Goal: Task Accomplishment & Management: Use online tool/utility

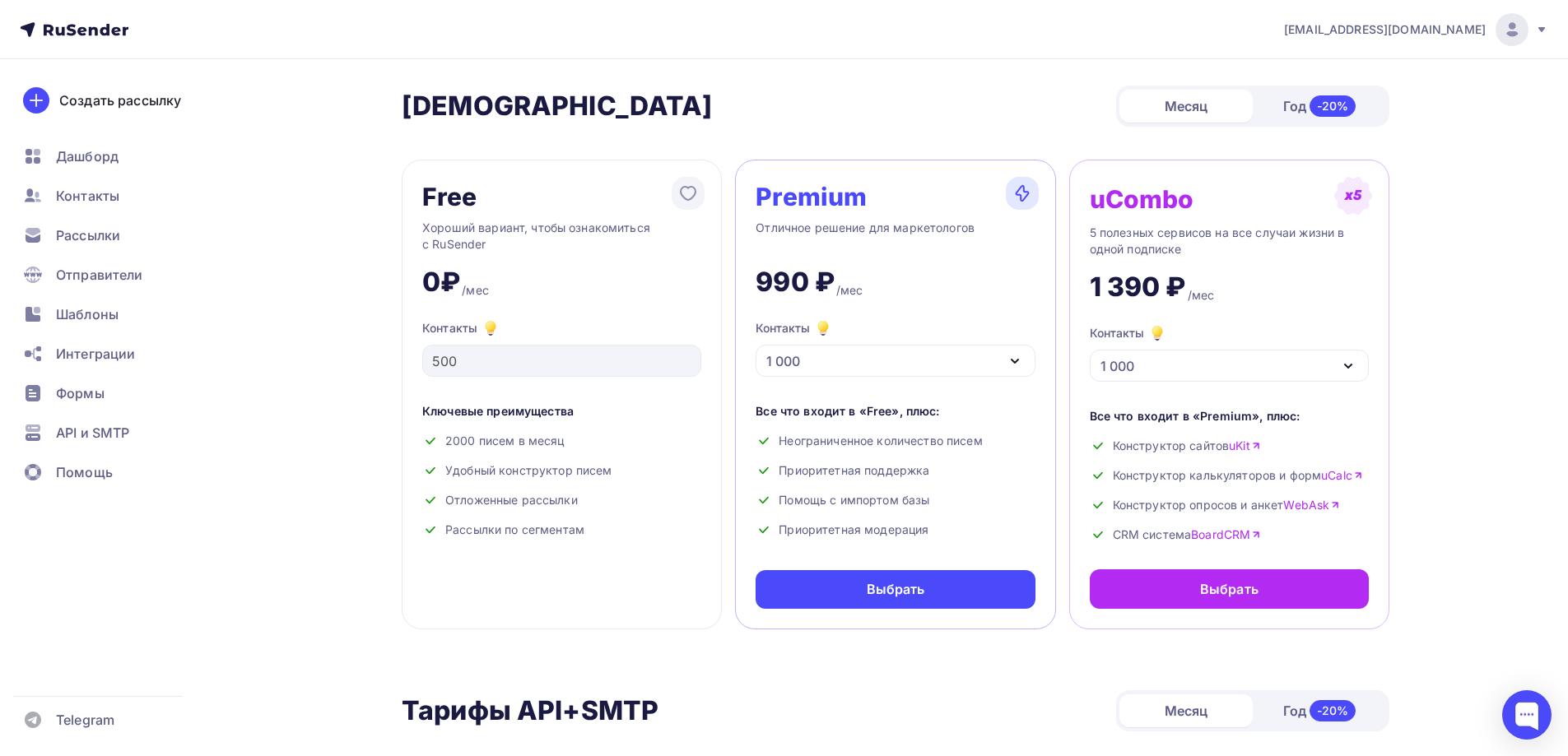
click at [80, 235] on span "Рассылки" at bounding box center [88, 235] width 64 height 20
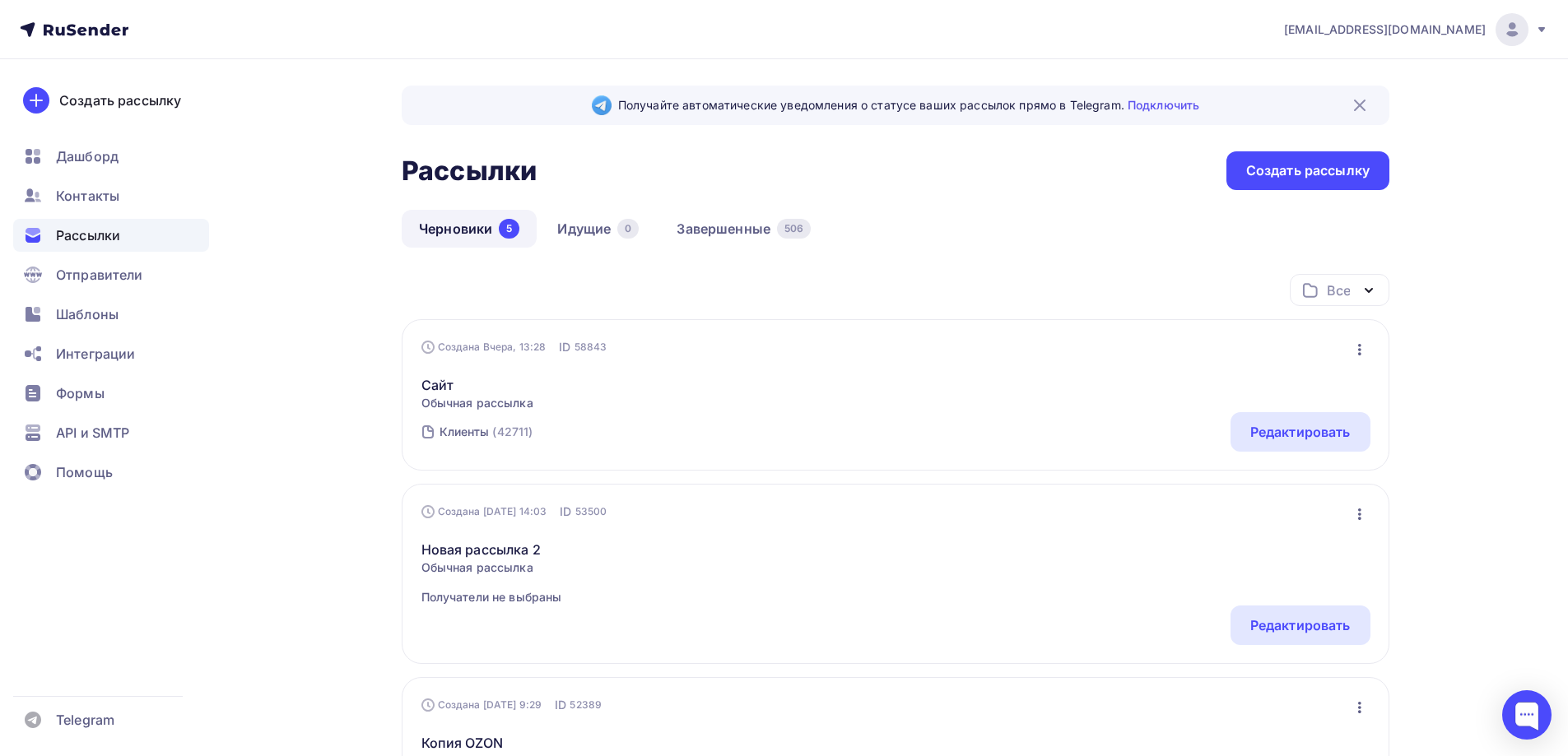
click at [1362, 351] on icon "button" at bounding box center [1360, 350] width 20 height 20
click at [1132, 386] on div "Сайт Обычная рассылка Редактировать Копировать Добавить в папку Удалить" at bounding box center [896, 383] width 949 height 56
click at [1267, 438] on div "Редактировать" at bounding box center [1300, 432] width 100 height 20
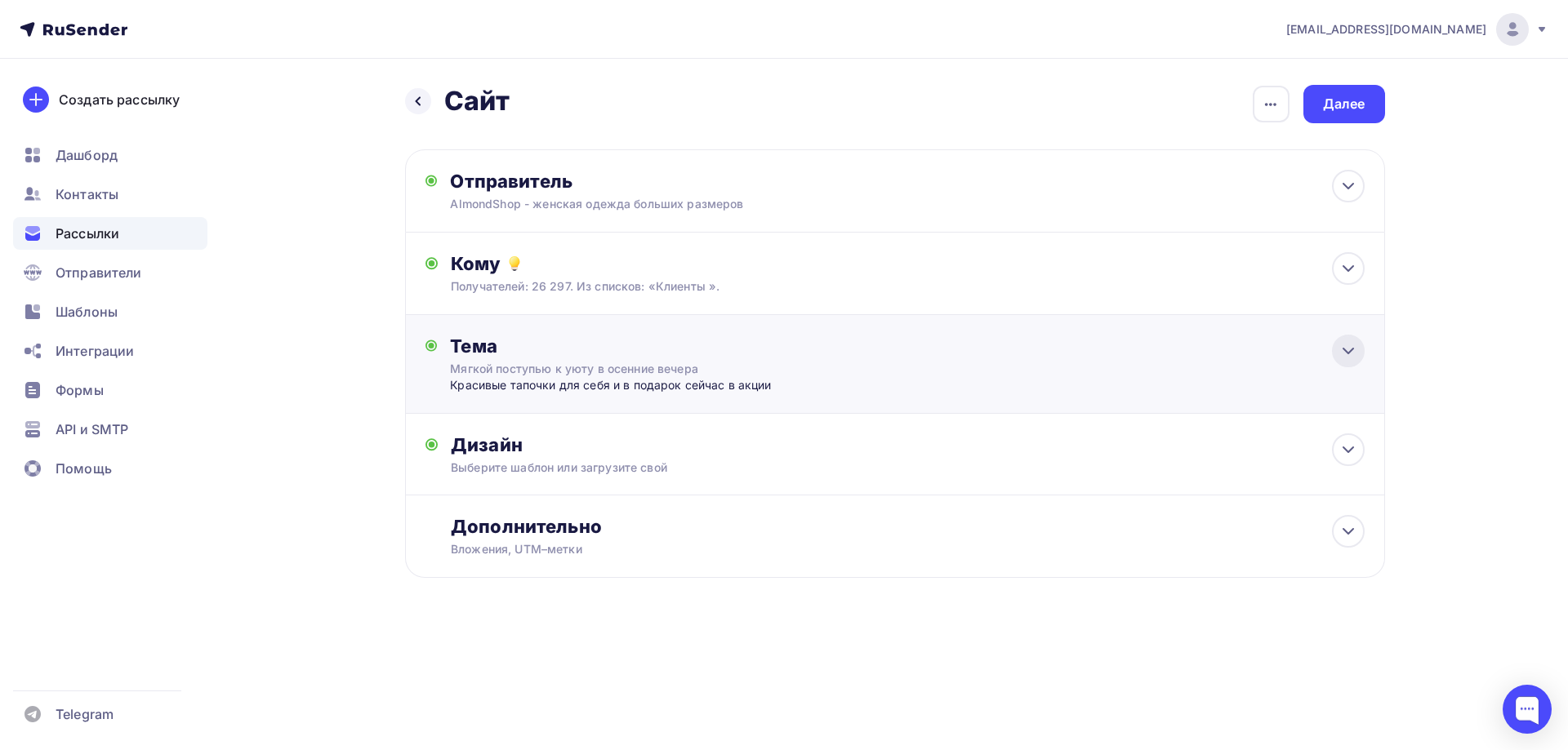
click at [1347, 353] on icon at bounding box center [1349, 351] width 10 height 4
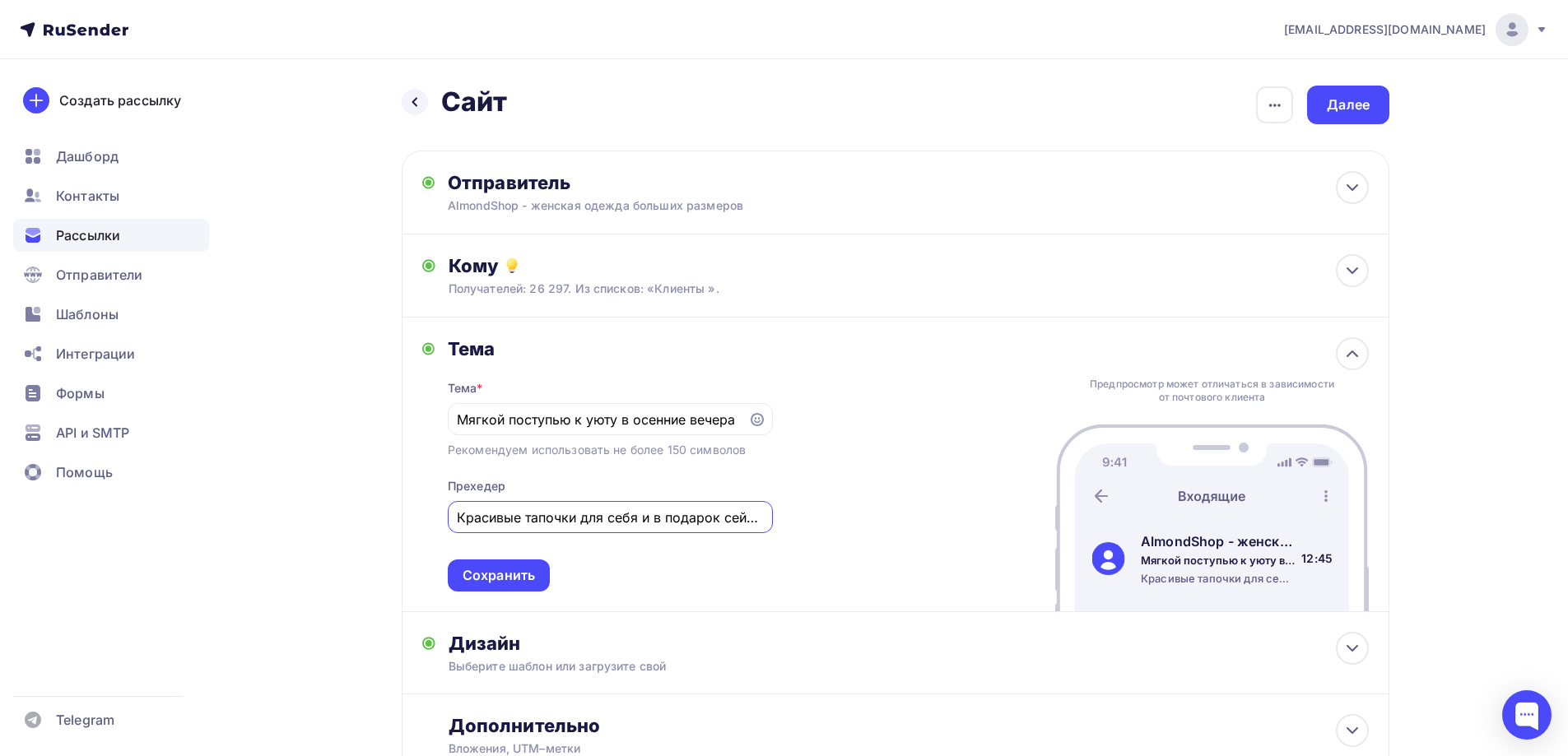
click at [728, 513] on input "Красивые тапочки для себя и в подарок сейчас в акции" at bounding box center [609, 518] width 306 height 20
type input "Красивые тапочки для себя и в подарок сейчас по акции"
click at [630, 422] on input "Мягкой поступью к уюту в осенние вечера" at bounding box center [597, 419] width 281 height 20
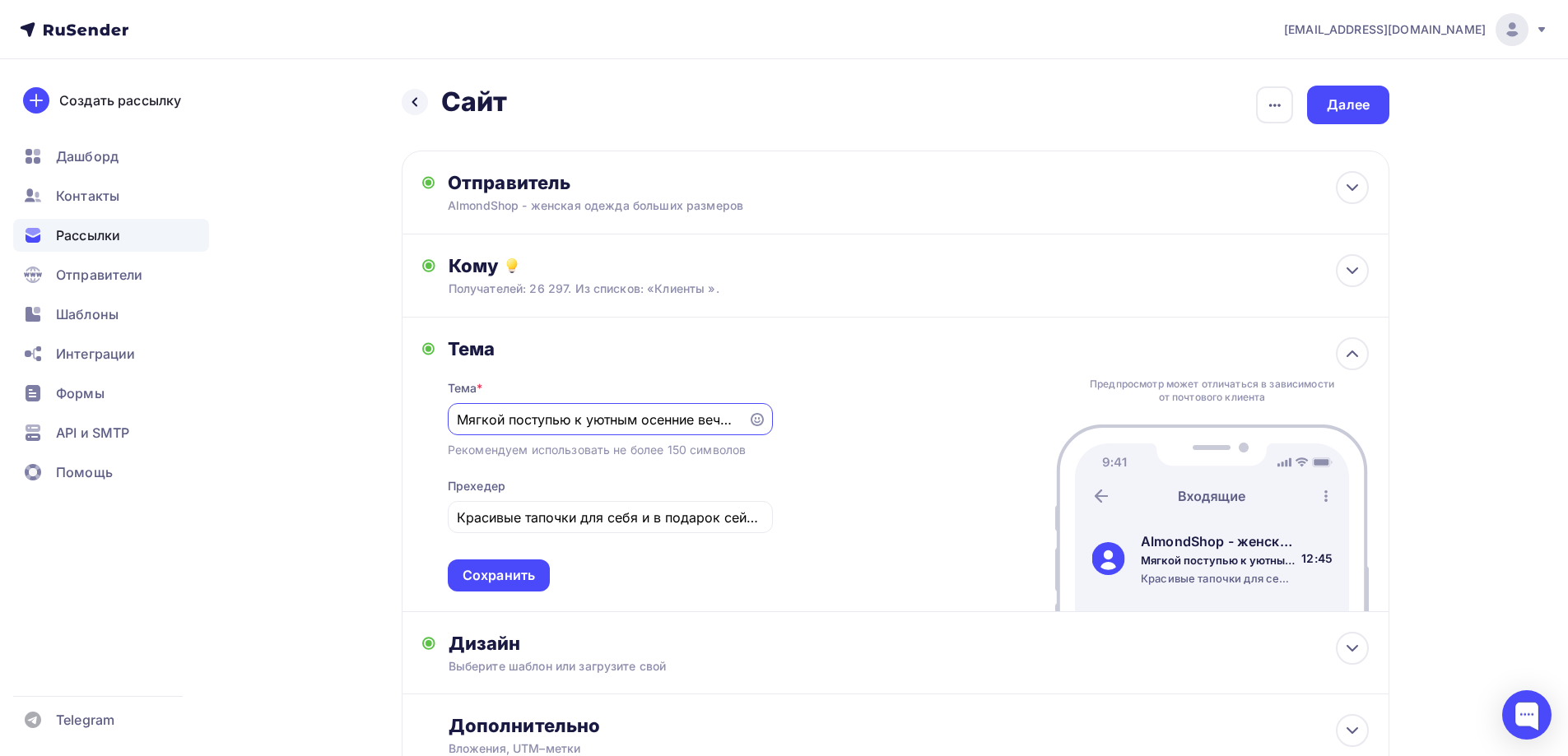
click at [694, 420] on input "Мягкой поступью к уютным осенние вечера" at bounding box center [597, 419] width 281 height 20
click at [725, 421] on input "Мягкой поступью к уютным осенним вечера" at bounding box center [597, 419] width 281 height 20
type input "Мягкой поступью к уютным осенним вечерам"
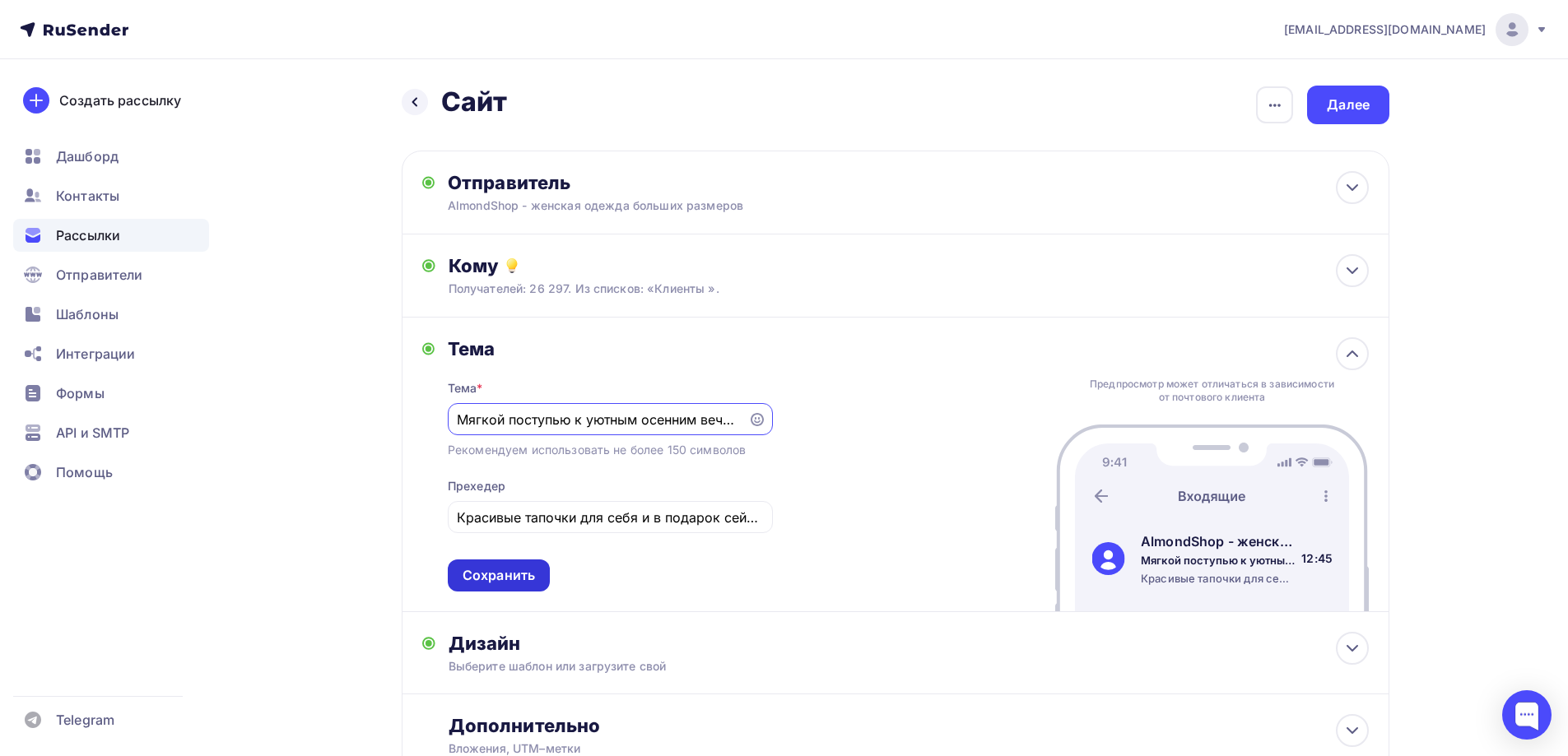
click at [522, 568] on div "Сохранить" at bounding box center [499, 576] width 72 height 19
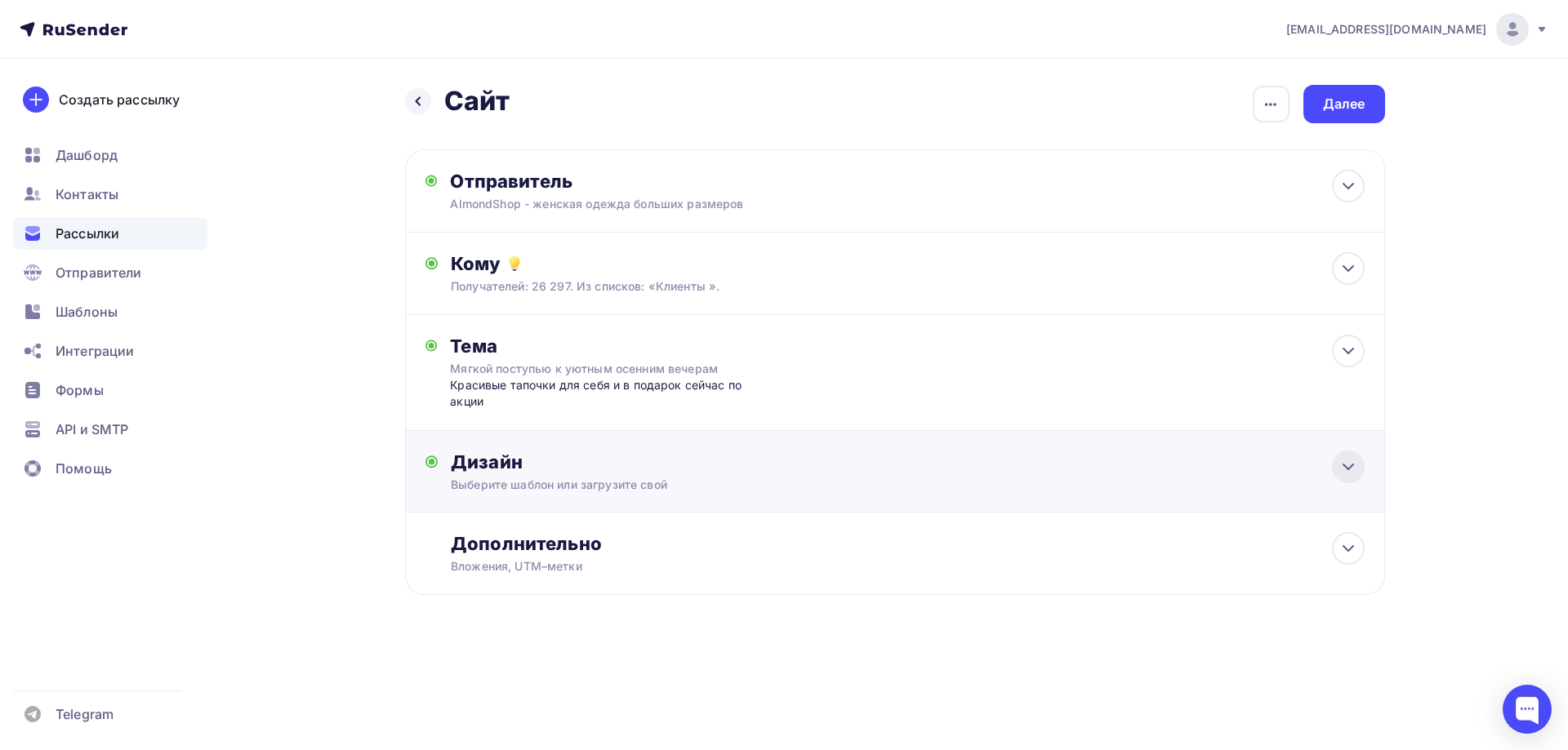
click at [1358, 464] on div at bounding box center [1349, 467] width 32 height 32
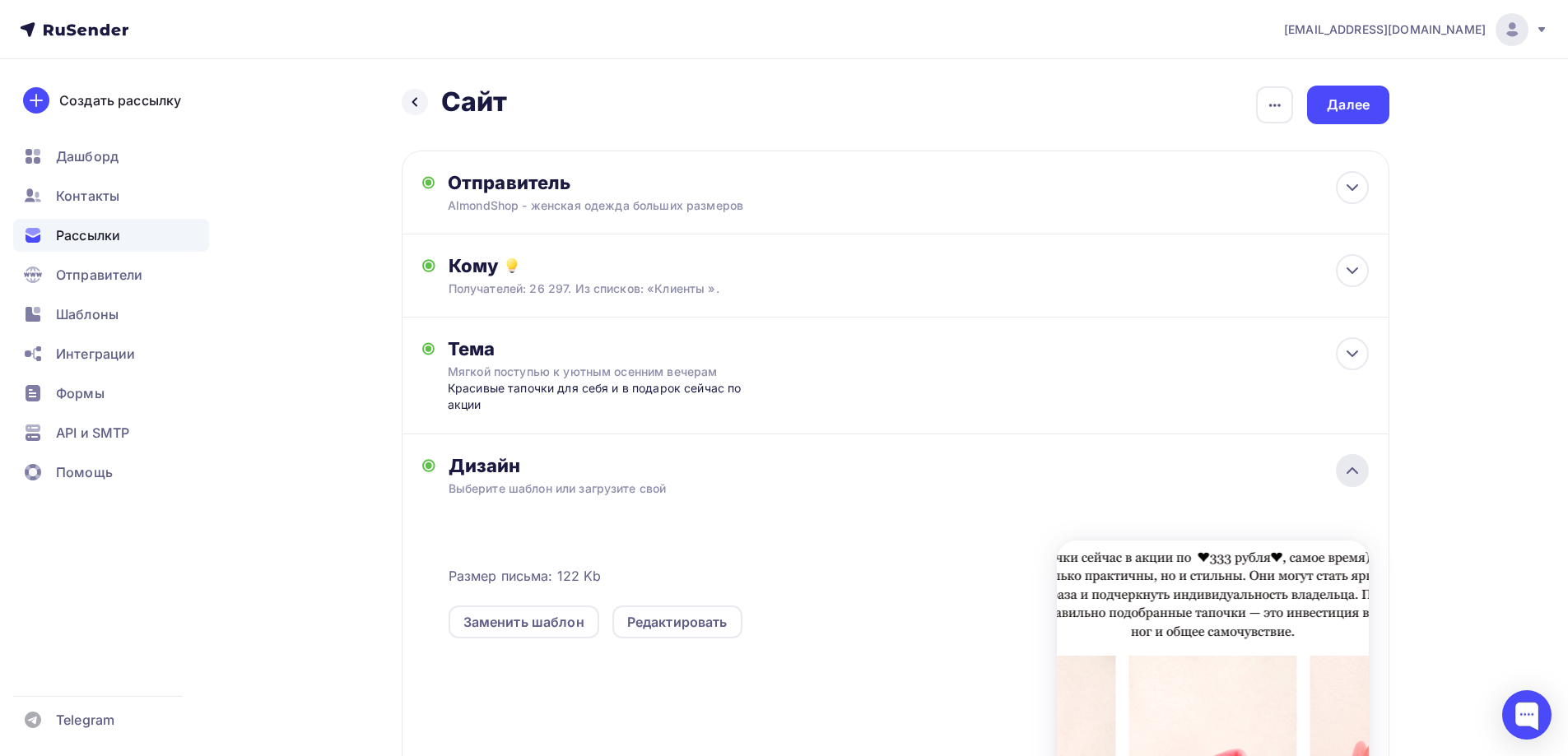
click at [1355, 470] on icon at bounding box center [1352, 471] width 20 height 20
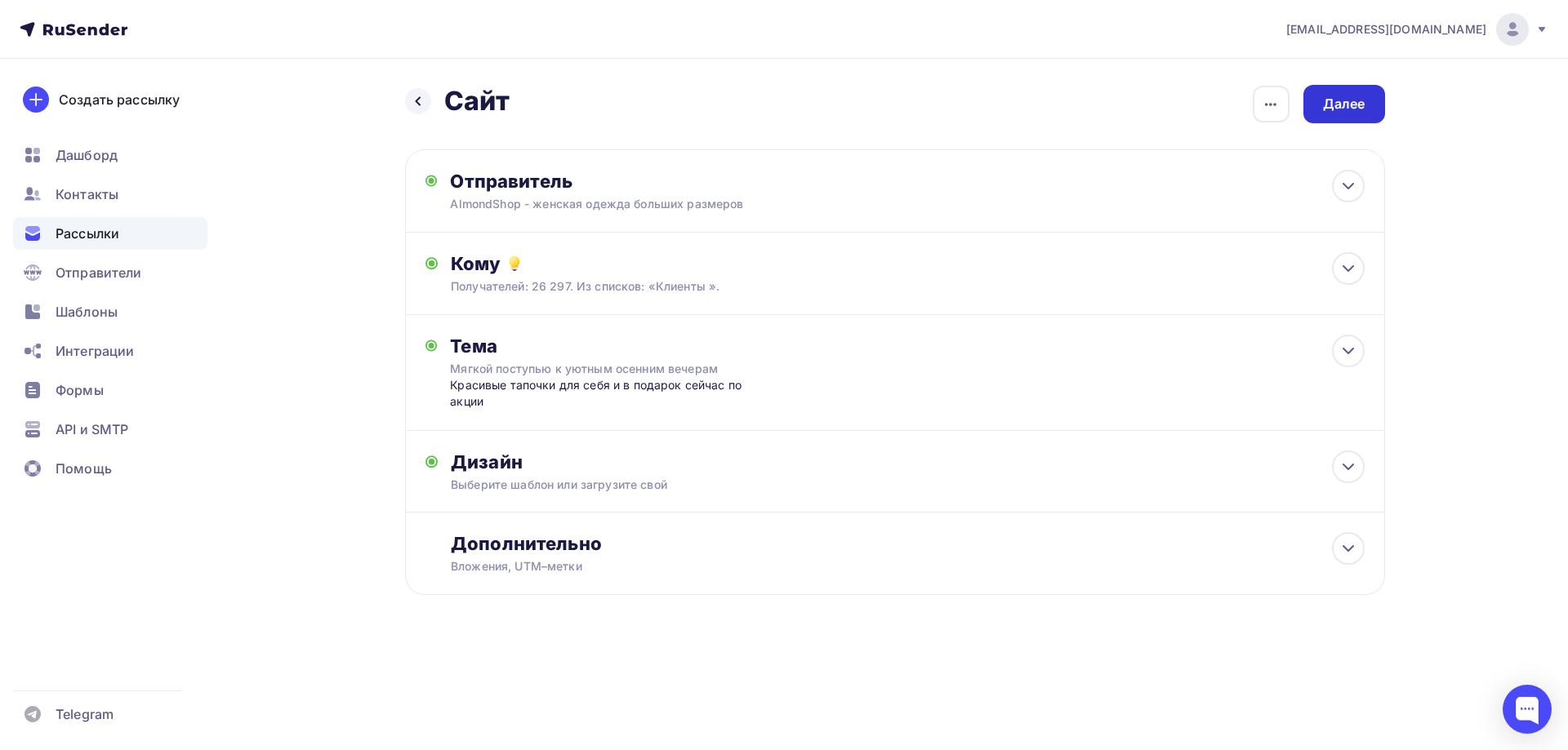
click at [1360, 96] on div "Далее" at bounding box center [1344, 104] width 42 height 19
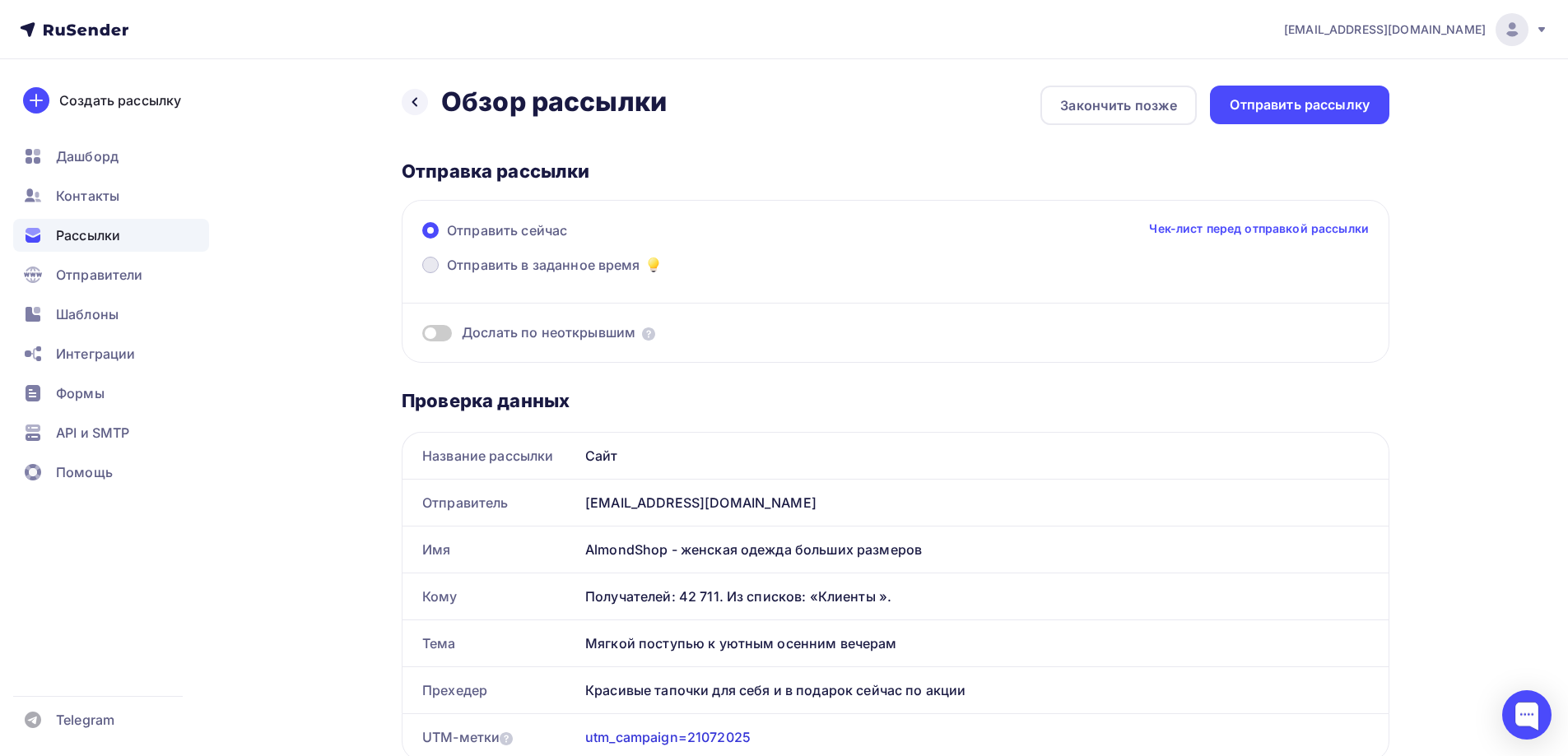
click at [434, 263] on span at bounding box center [430, 265] width 16 height 16
click at [447, 275] on input "Отправить в заданное время" at bounding box center [447, 275] width 0 height 0
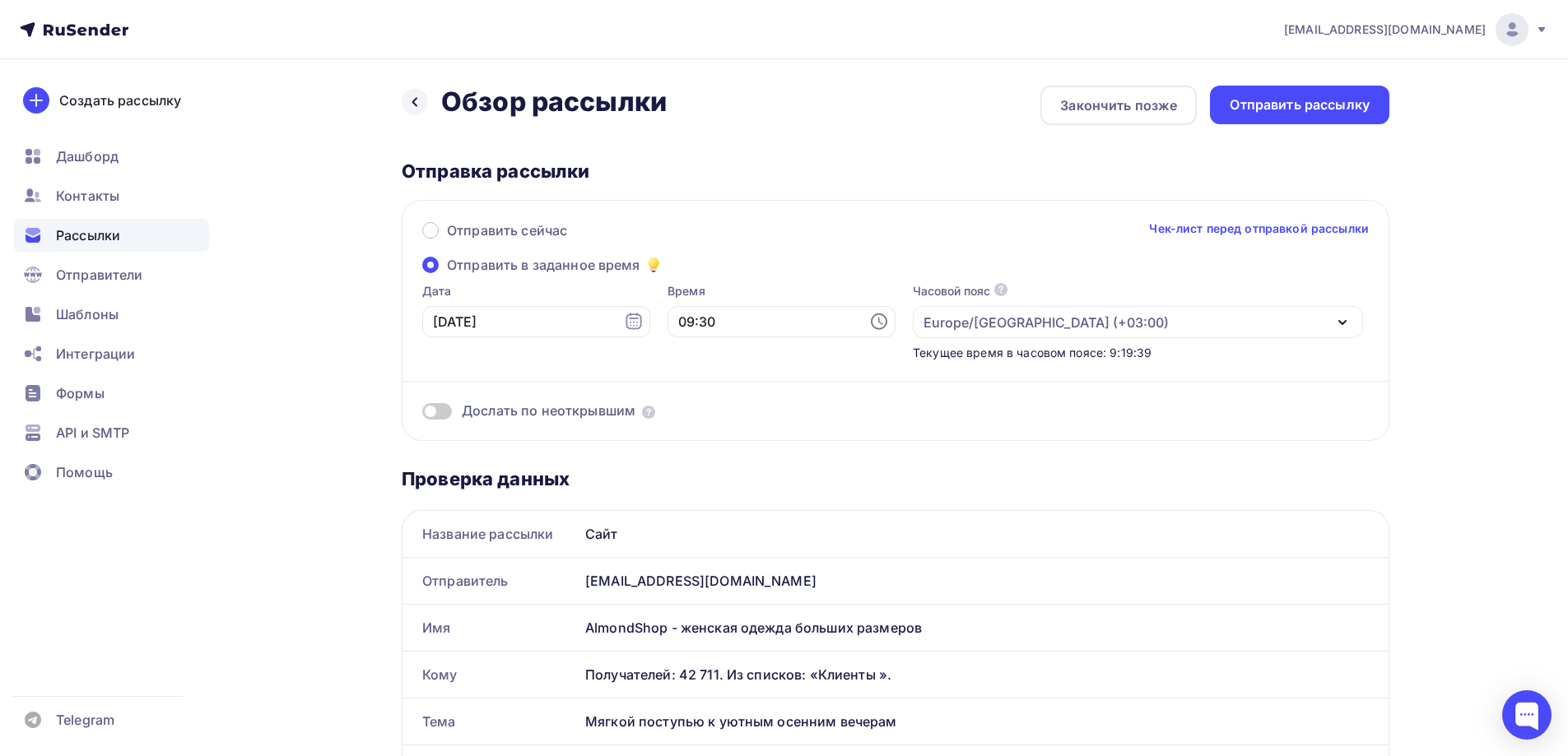
click at [869, 322] on icon at bounding box center [879, 322] width 20 height 20
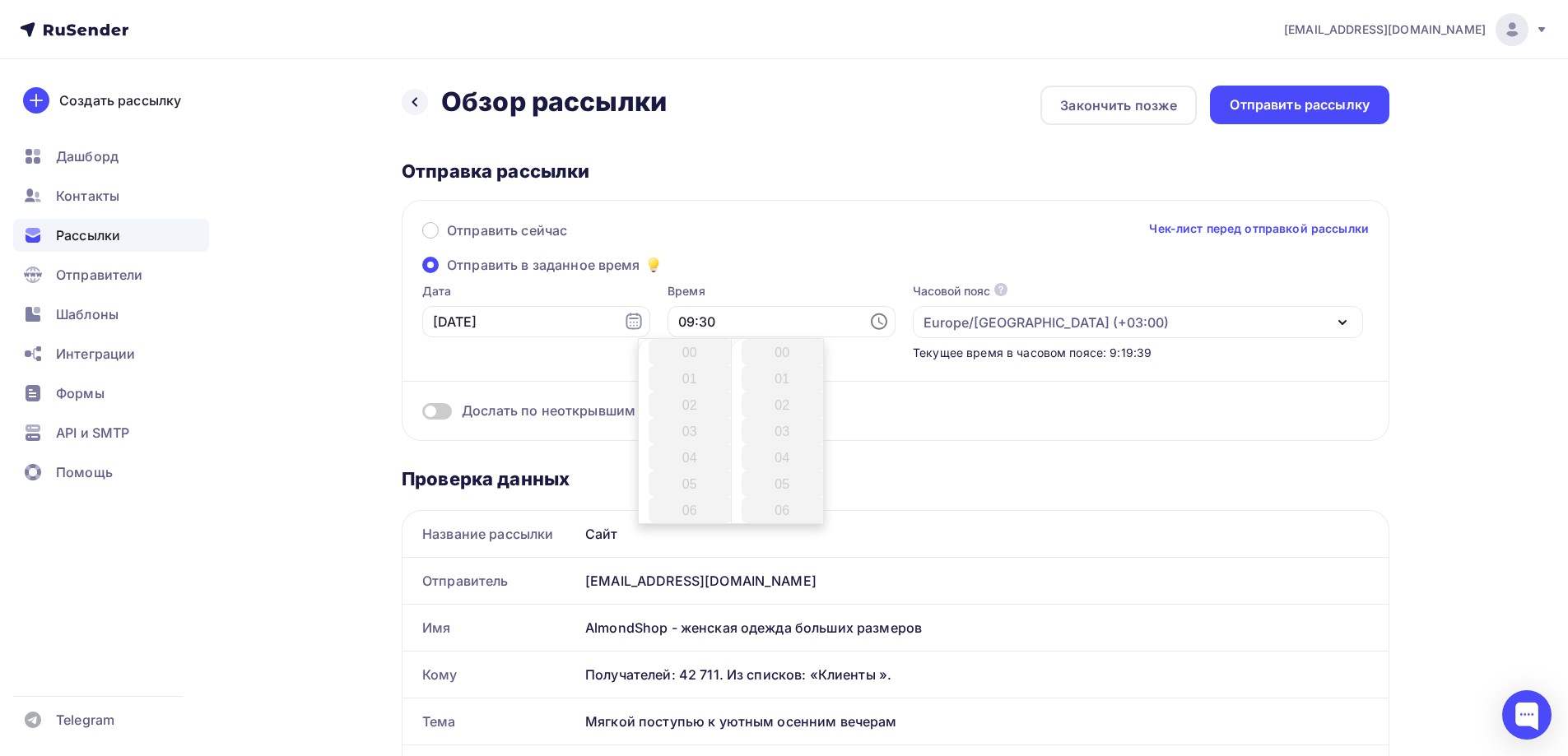
scroll to position [790, 0]
click at [695, 405] on li "11" at bounding box center [691, 404] width 85 height 26
type input "11:30"
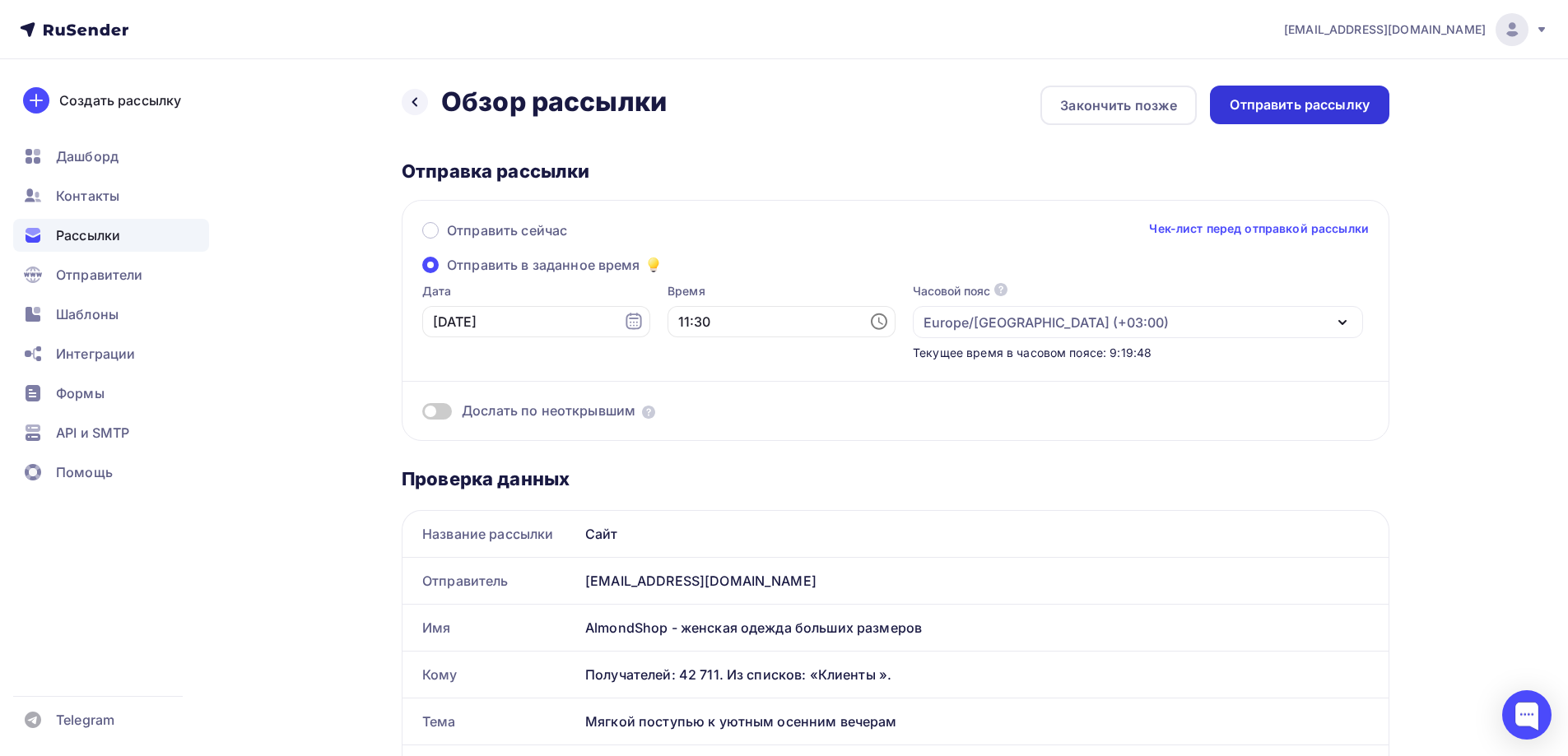
click at [1251, 110] on div "Отправить рассылку" at bounding box center [1299, 105] width 140 height 19
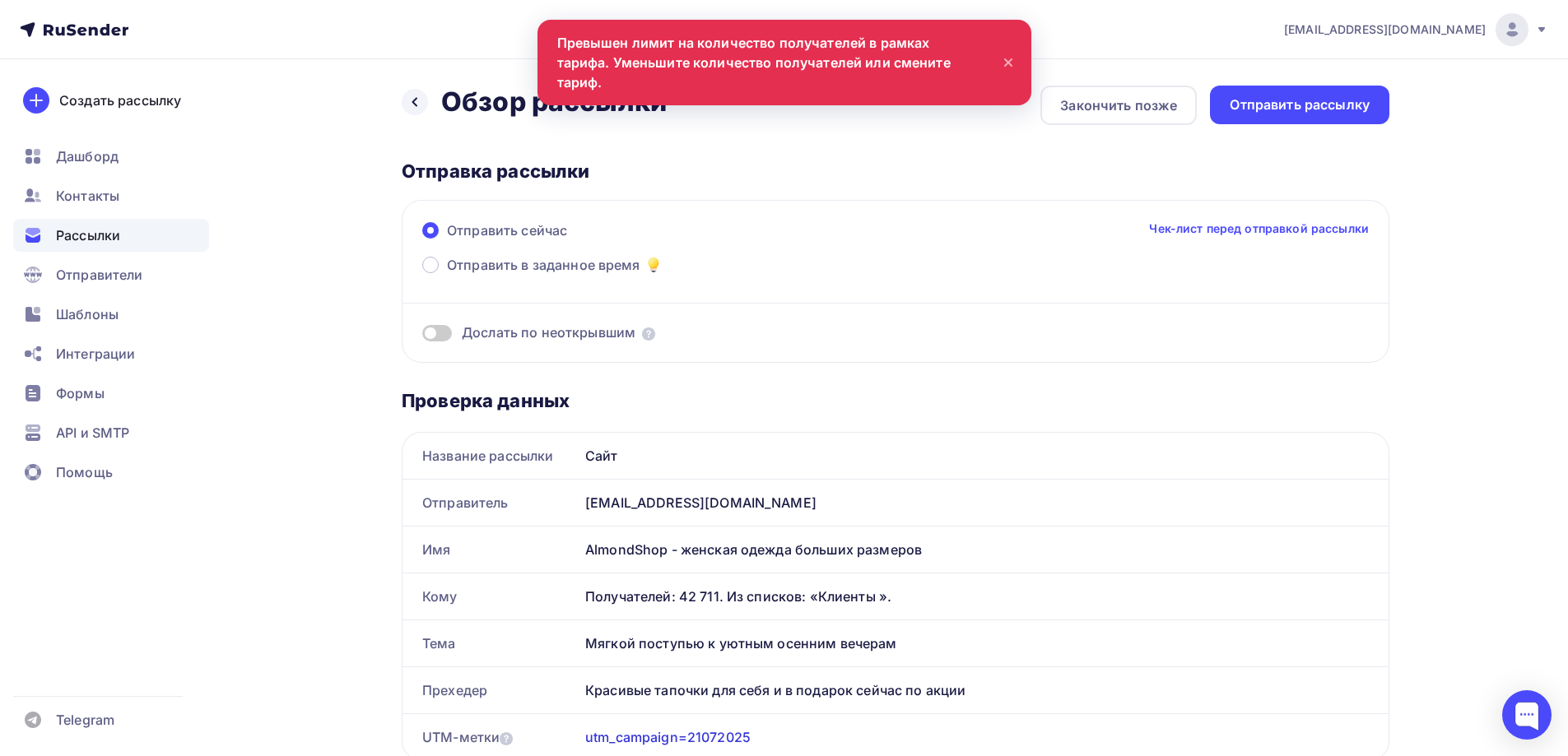
scroll to position [0, 0]
click at [1519, 726] on div at bounding box center [1526, 715] width 50 height 50
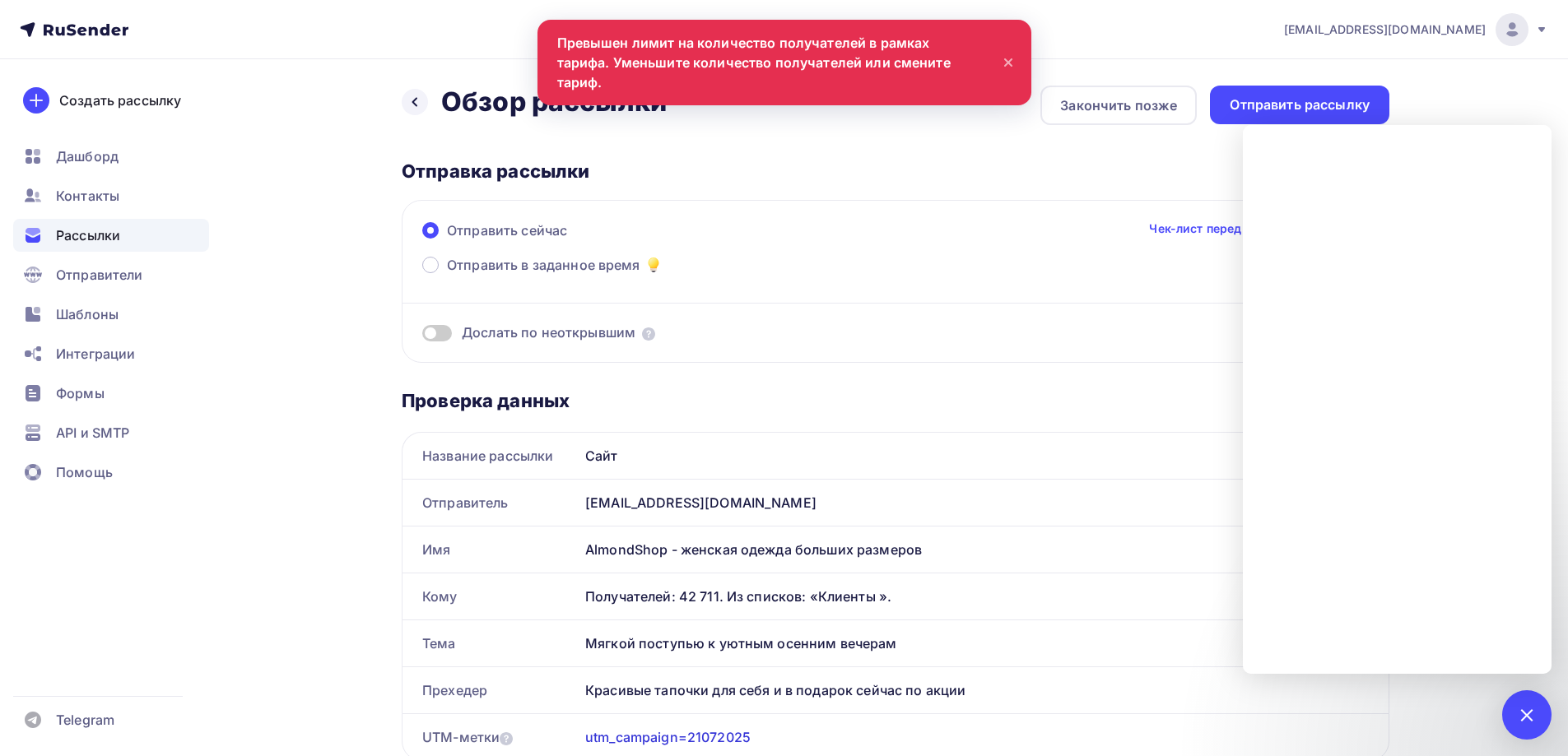
click at [97, 239] on span "Рассылки" at bounding box center [88, 235] width 64 height 20
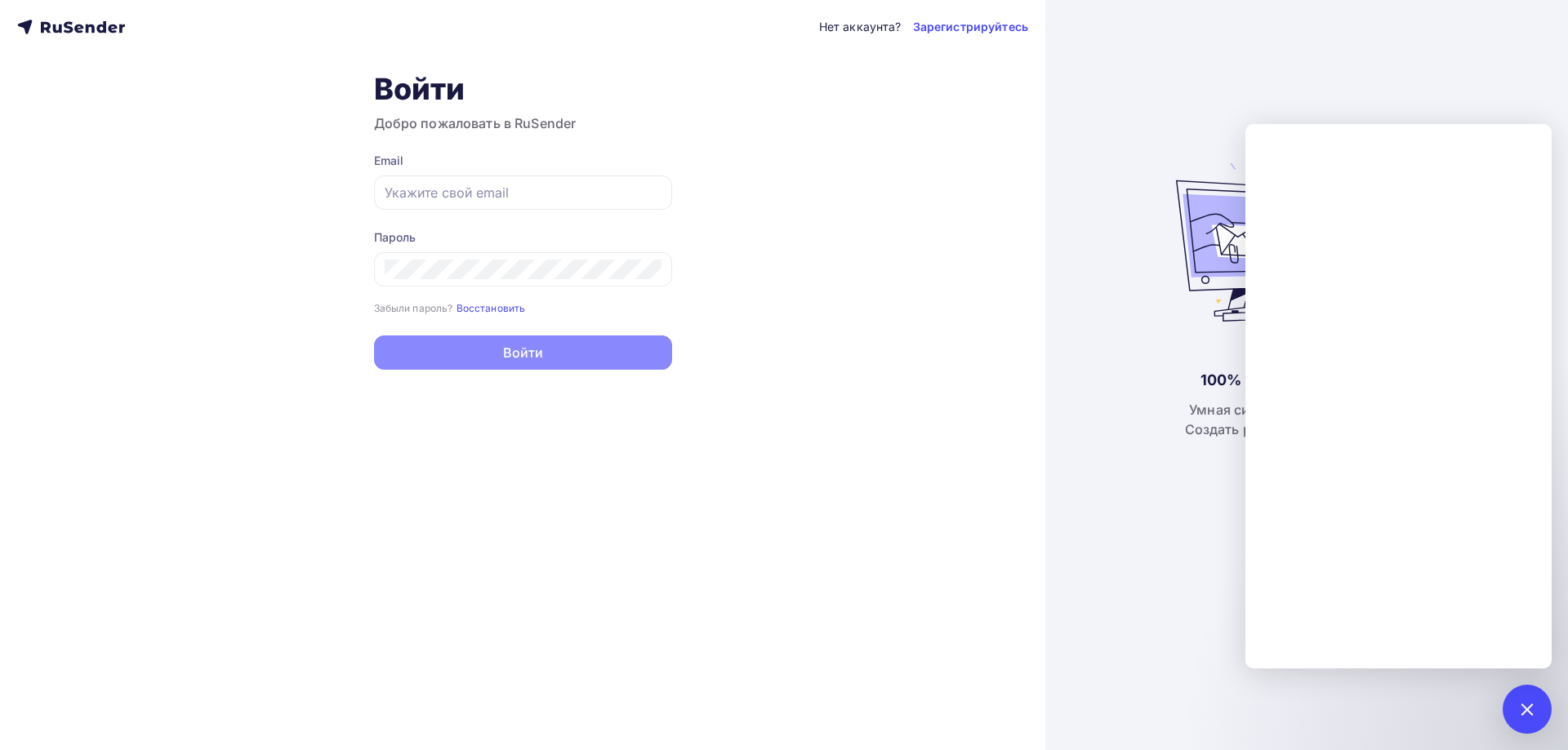
click at [957, 306] on div "Нет аккаунта? Зарегистрируйтесь Войти Добро пожаловать в RuSender Email Пароль …" at bounding box center [523, 375] width 1046 height 750
click at [412, 191] on input "text" at bounding box center [523, 192] width 277 height 20
paste input "olg.melihova2017@yandex.ru"
type input "olg.melihova2017@yandex.ru"
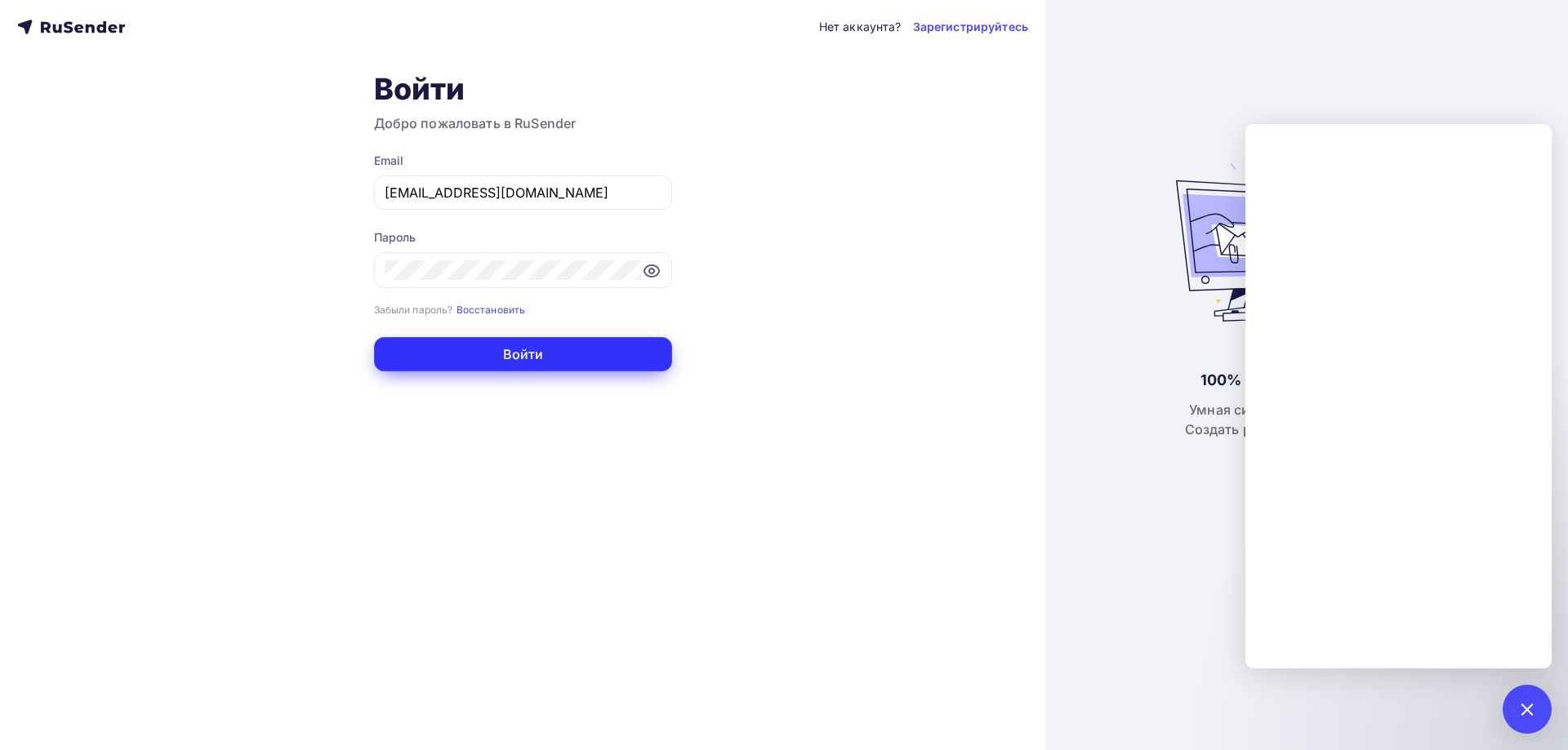
click at [449, 344] on button "Войти" at bounding box center [523, 354] width 298 height 34
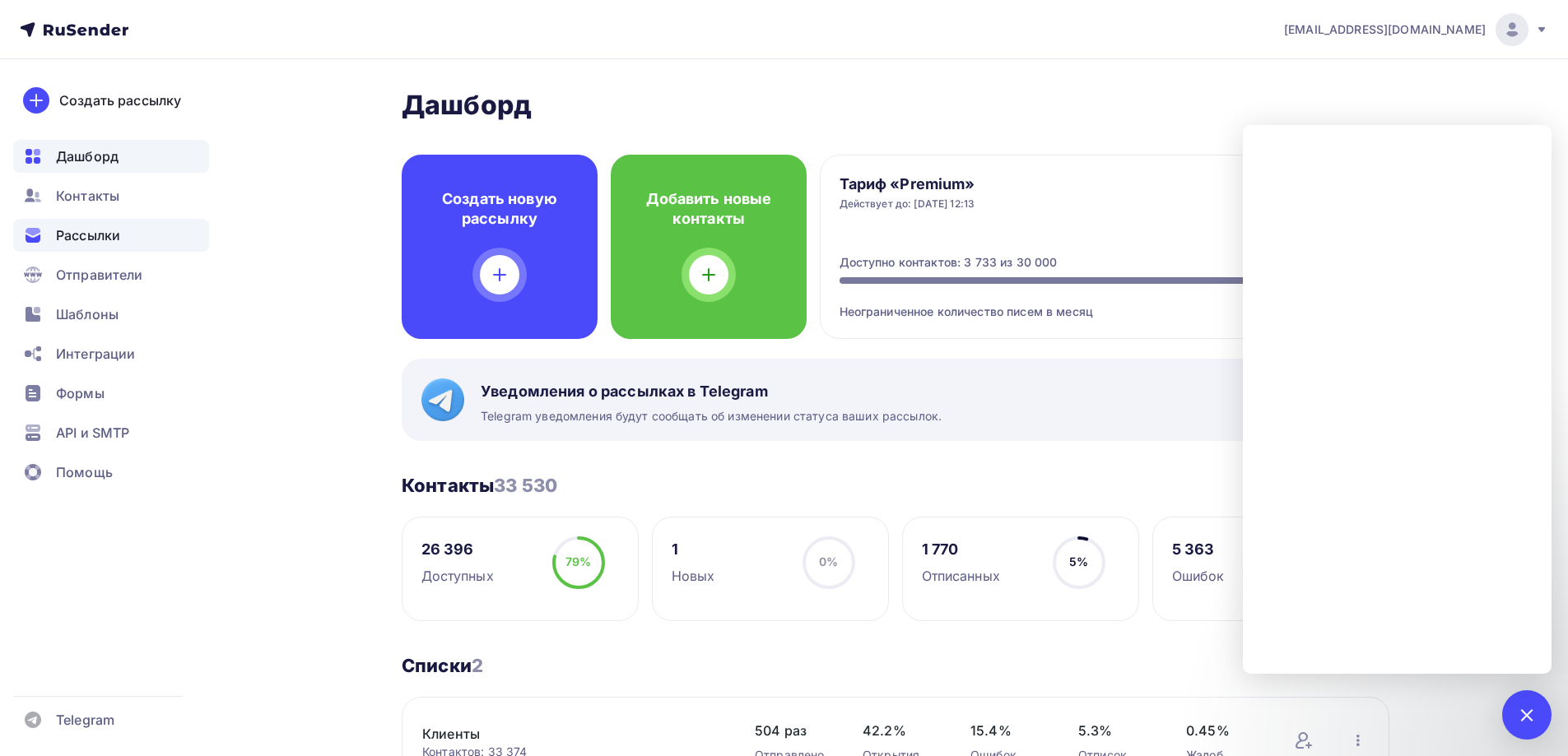
click at [70, 235] on span "Рассылки" at bounding box center [88, 235] width 64 height 20
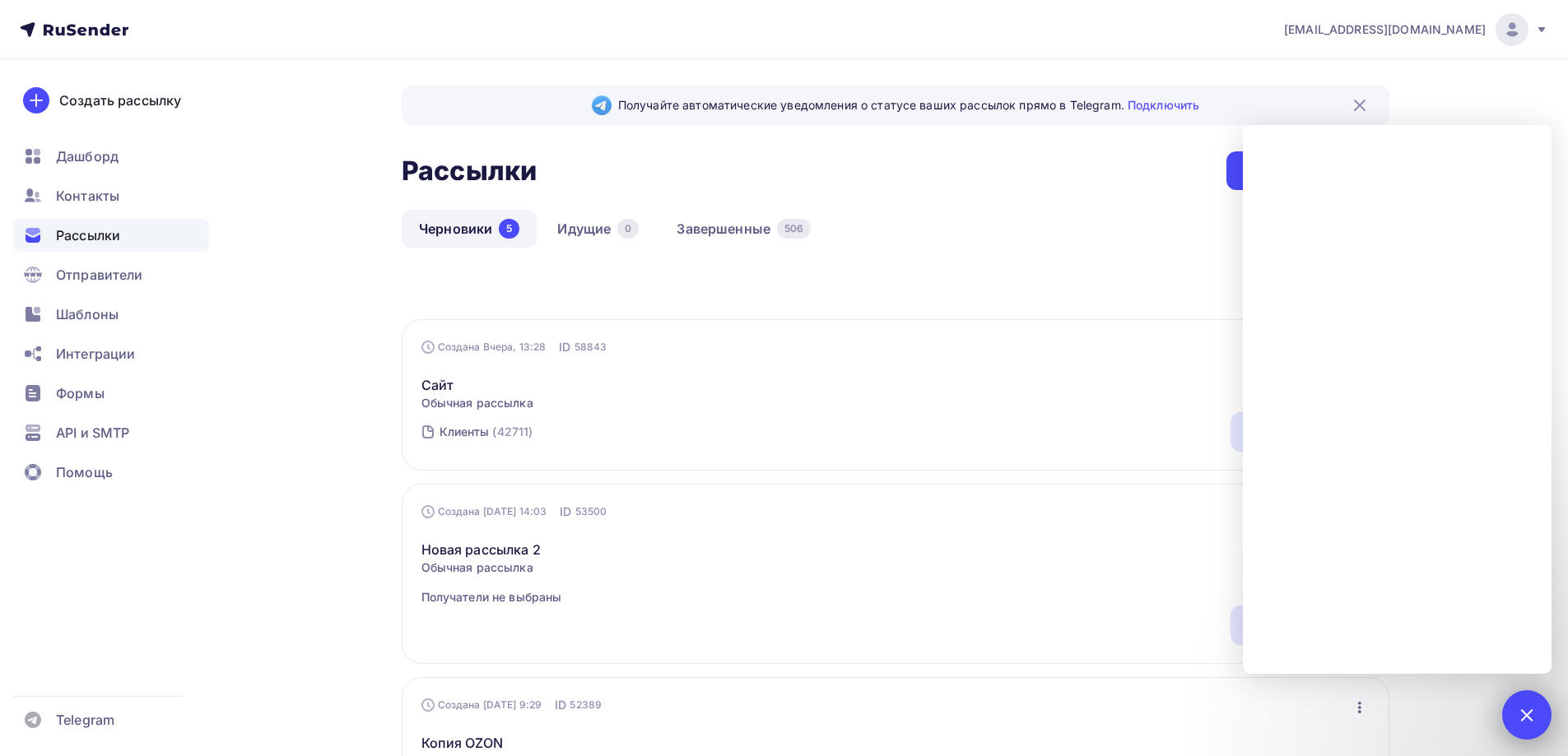
click at [1533, 726] on div at bounding box center [1526, 715] width 50 height 50
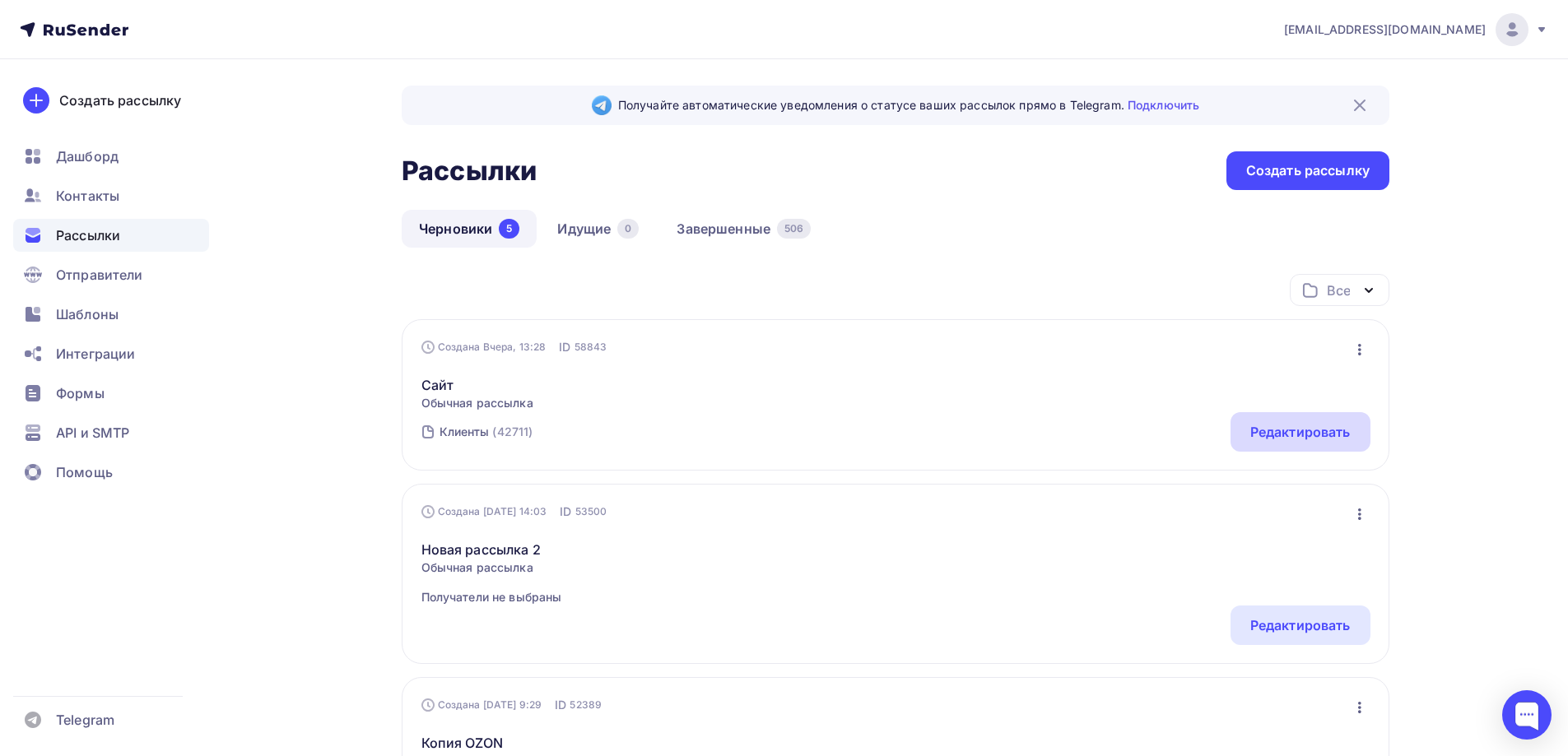
click at [1299, 437] on div "Редактировать" at bounding box center [1300, 432] width 100 height 20
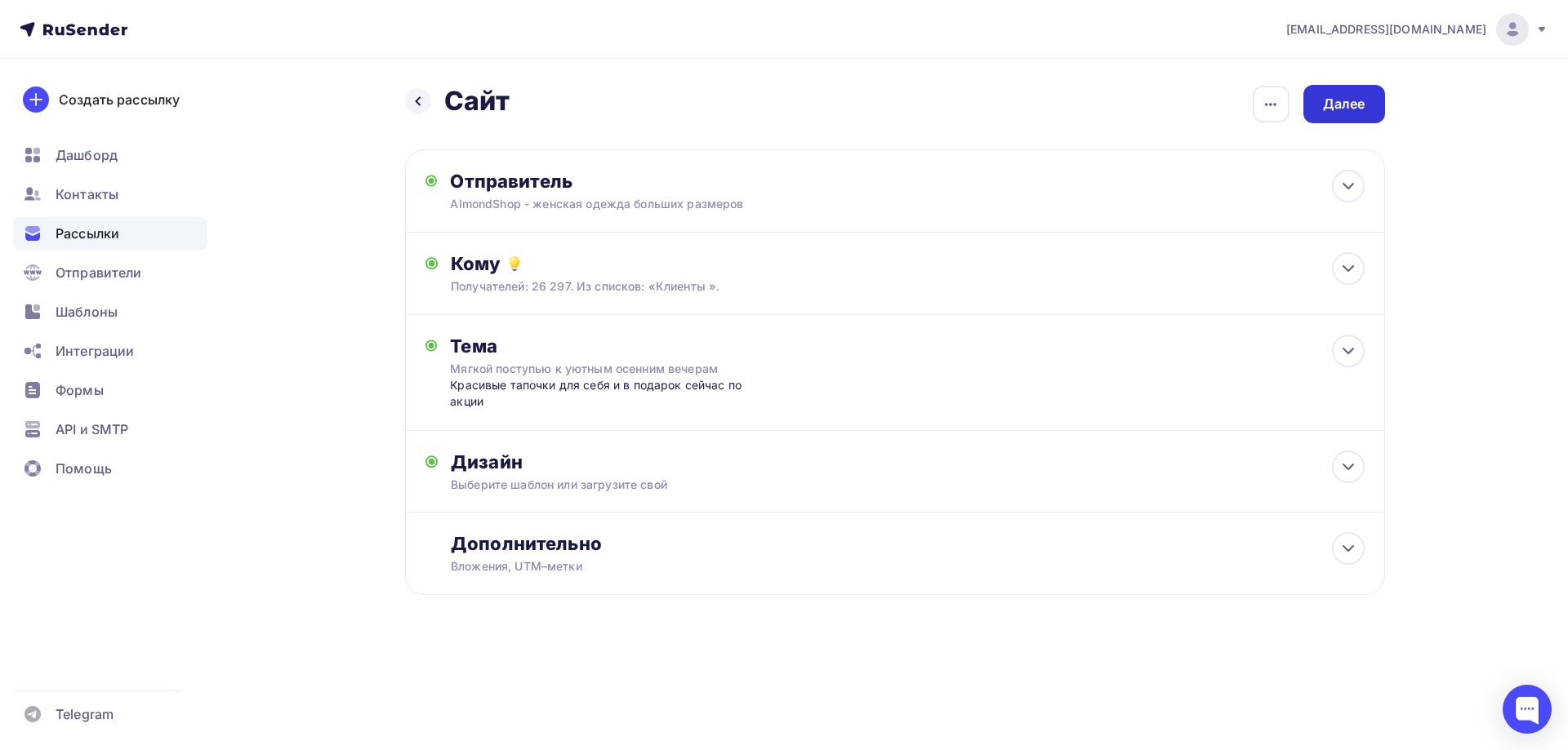
click at [1370, 107] on div "Далее" at bounding box center [1344, 104] width 81 height 38
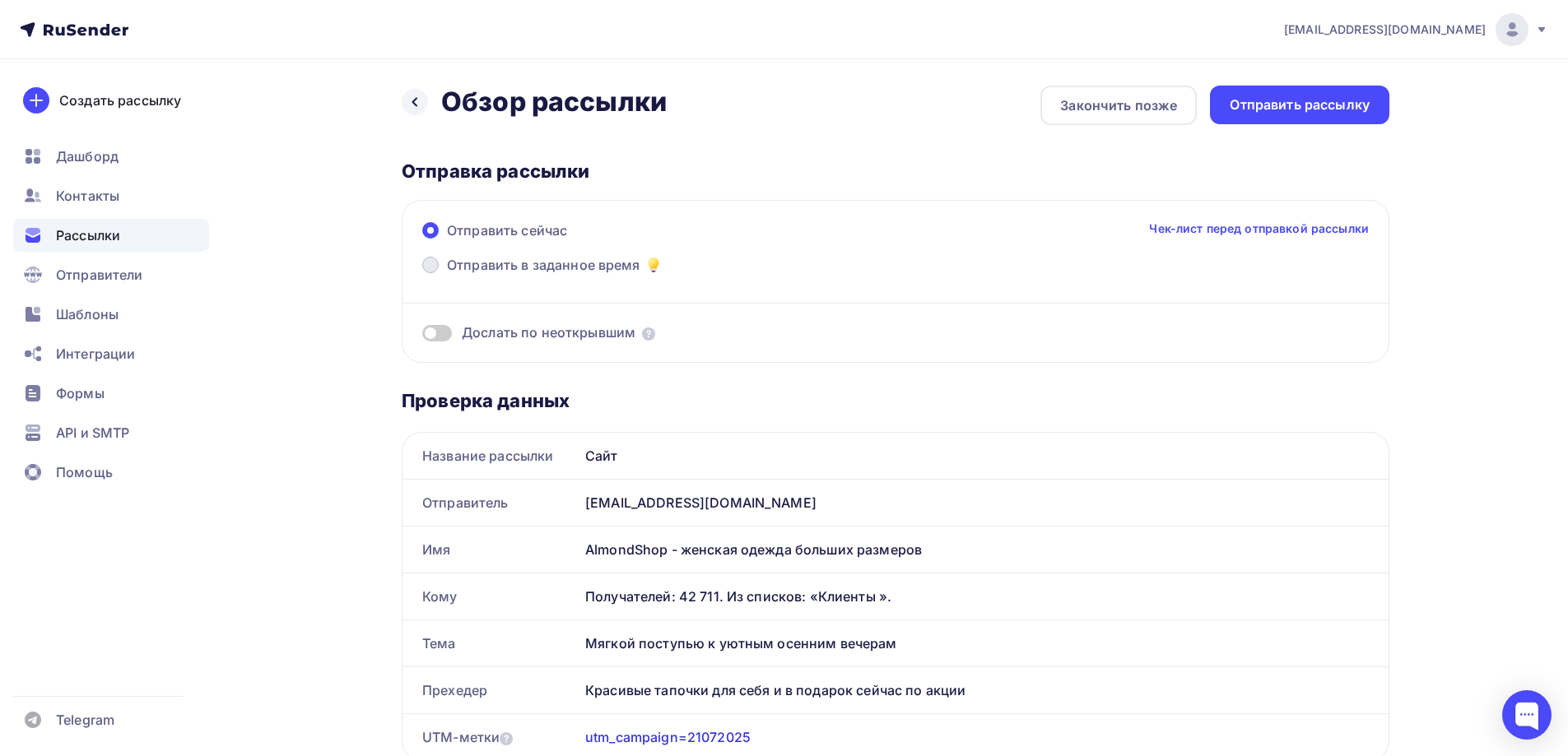
click at [432, 264] on span at bounding box center [430, 265] width 16 height 16
click at [447, 275] on input "Отправить в заданное время" at bounding box center [447, 275] width 0 height 0
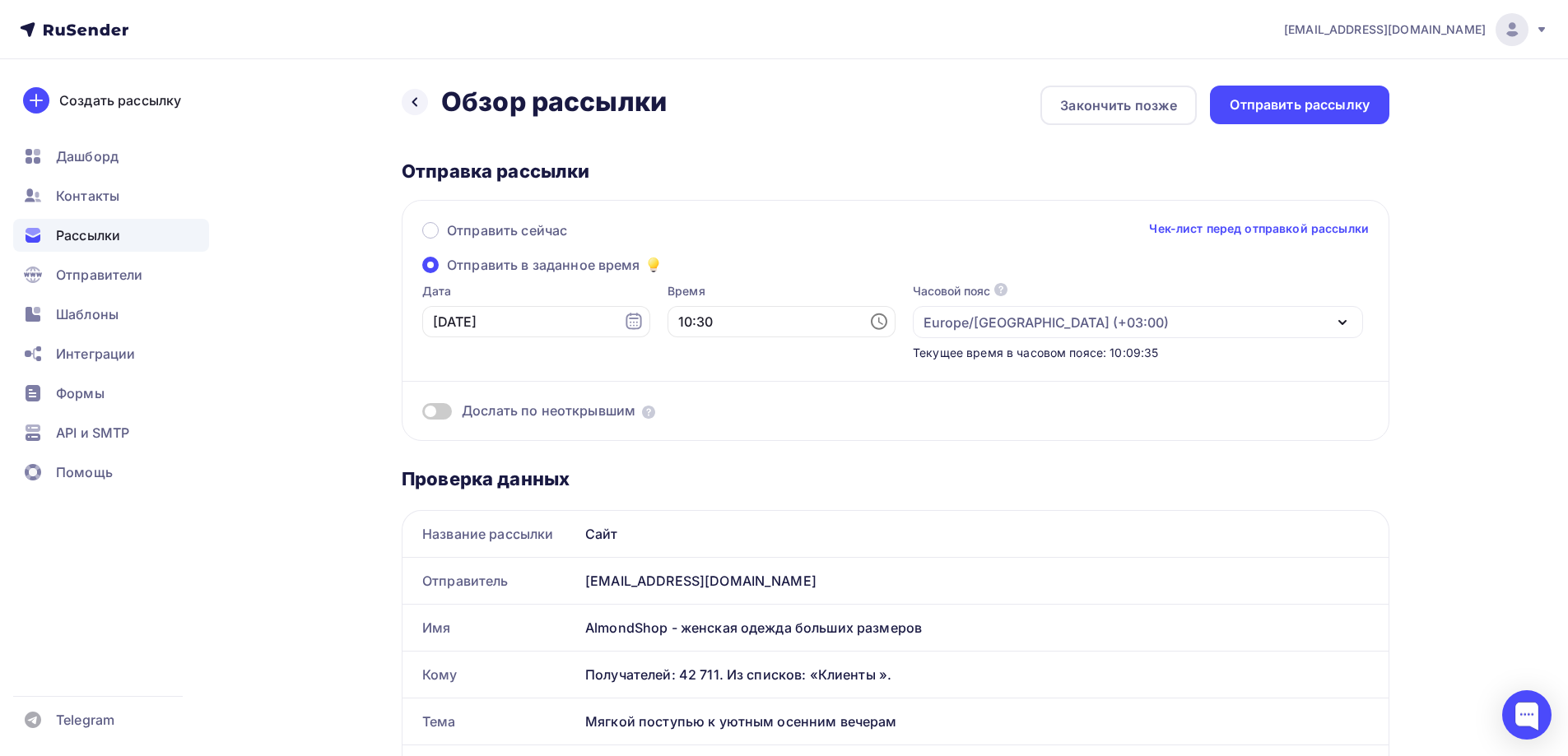
click at [869, 332] on icon at bounding box center [879, 322] width 20 height 20
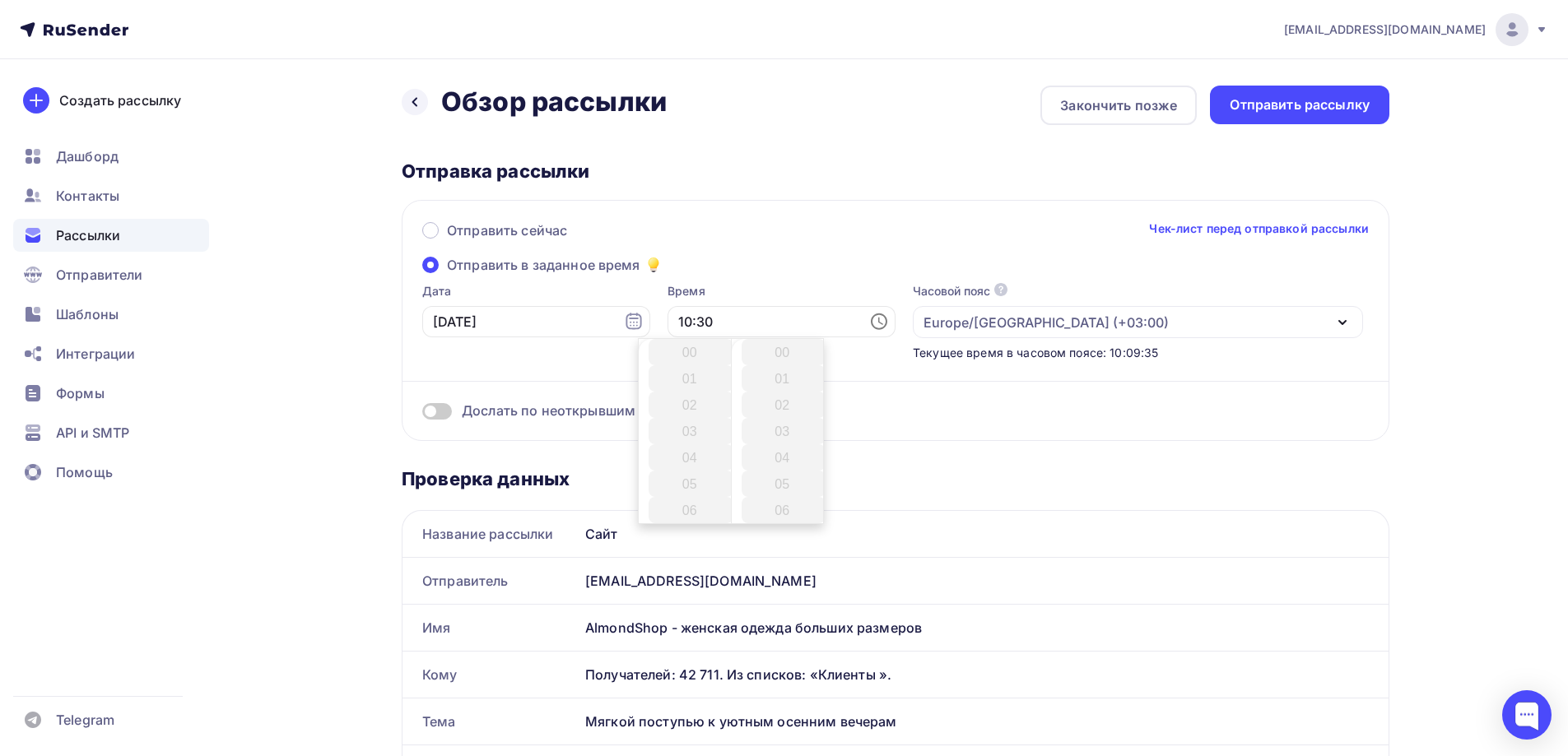
scroll to position [790, 0]
click at [698, 378] on li "11" at bounding box center [691, 378] width 85 height 26
type input "11:30"
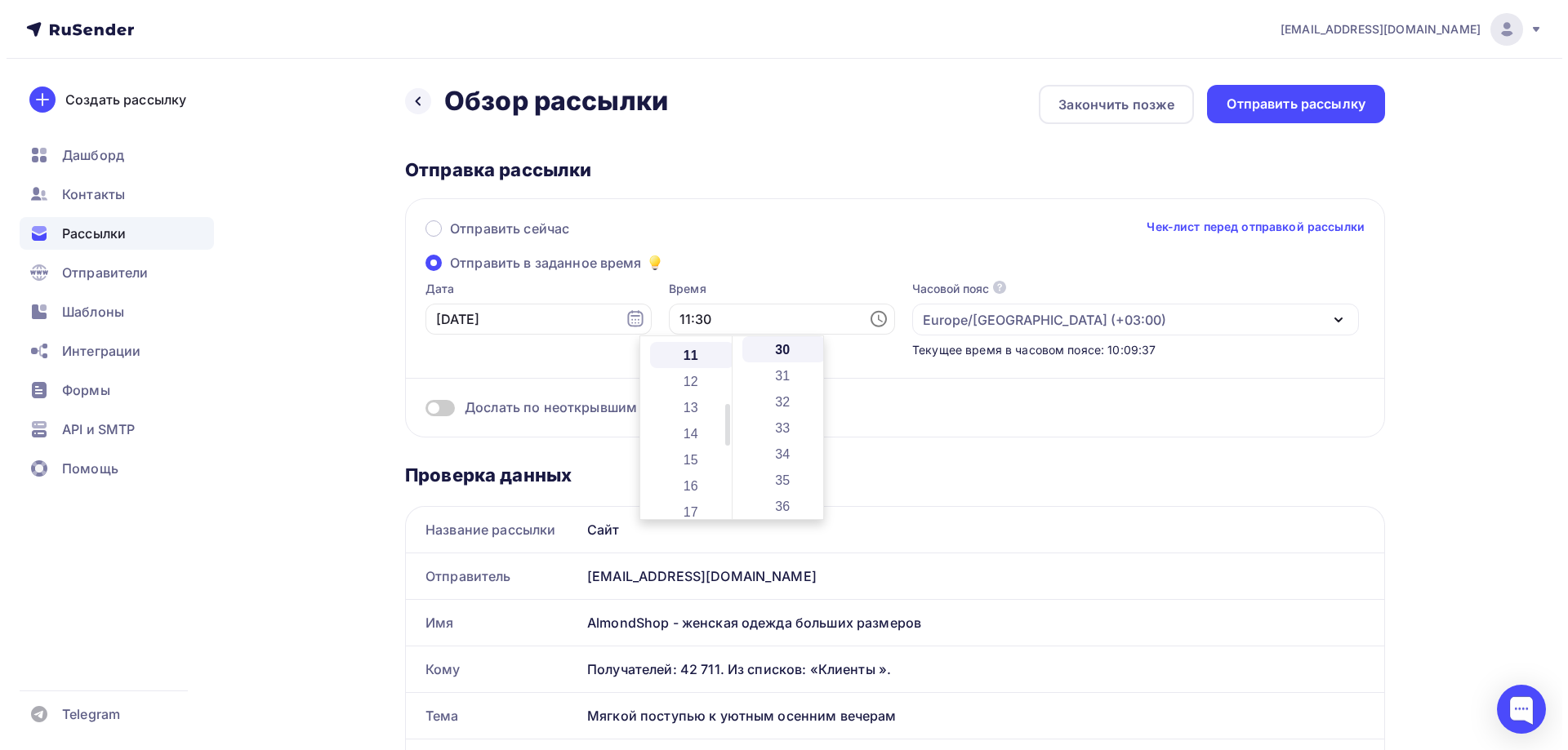
scroll to position [287, 0]
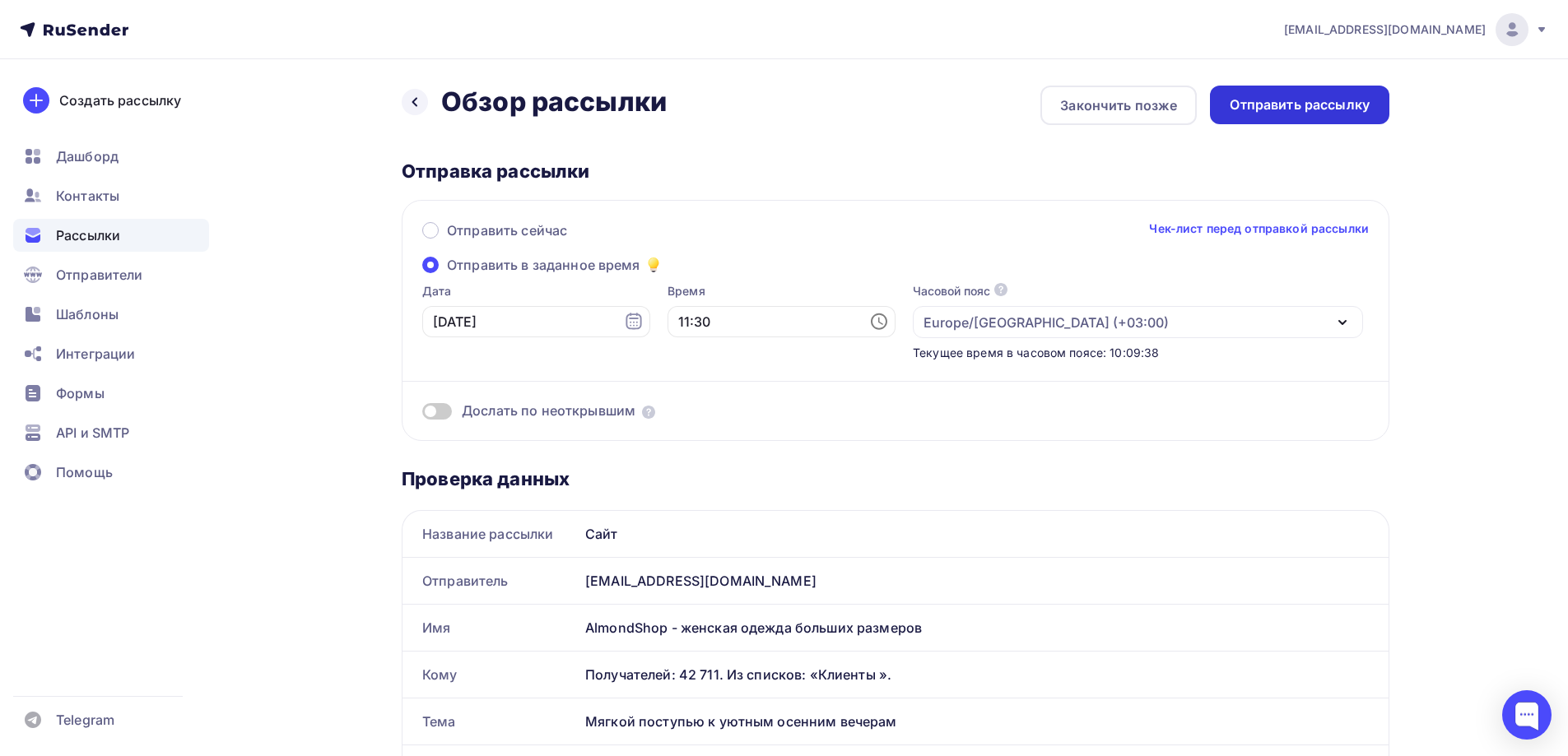
click at [1278, 110] on div "Отправить рассылку" at bounding box center [1299, 105] width 140 height 19
